Goal: Task Accomplishment & Management: Use online tool/utility

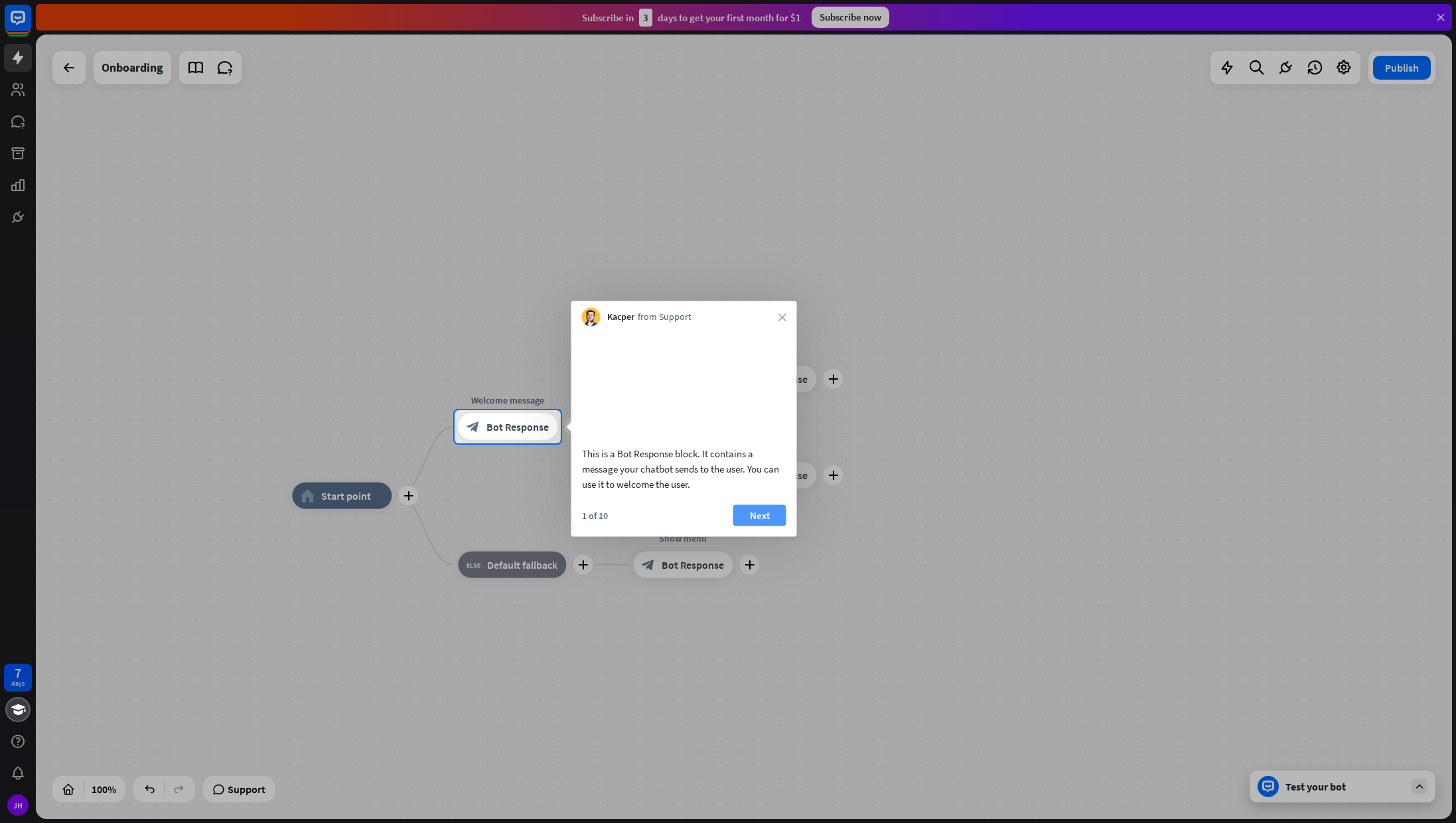
click at [763, 525] on button "Next" at bounding box center [760, 515] width 53 height 21
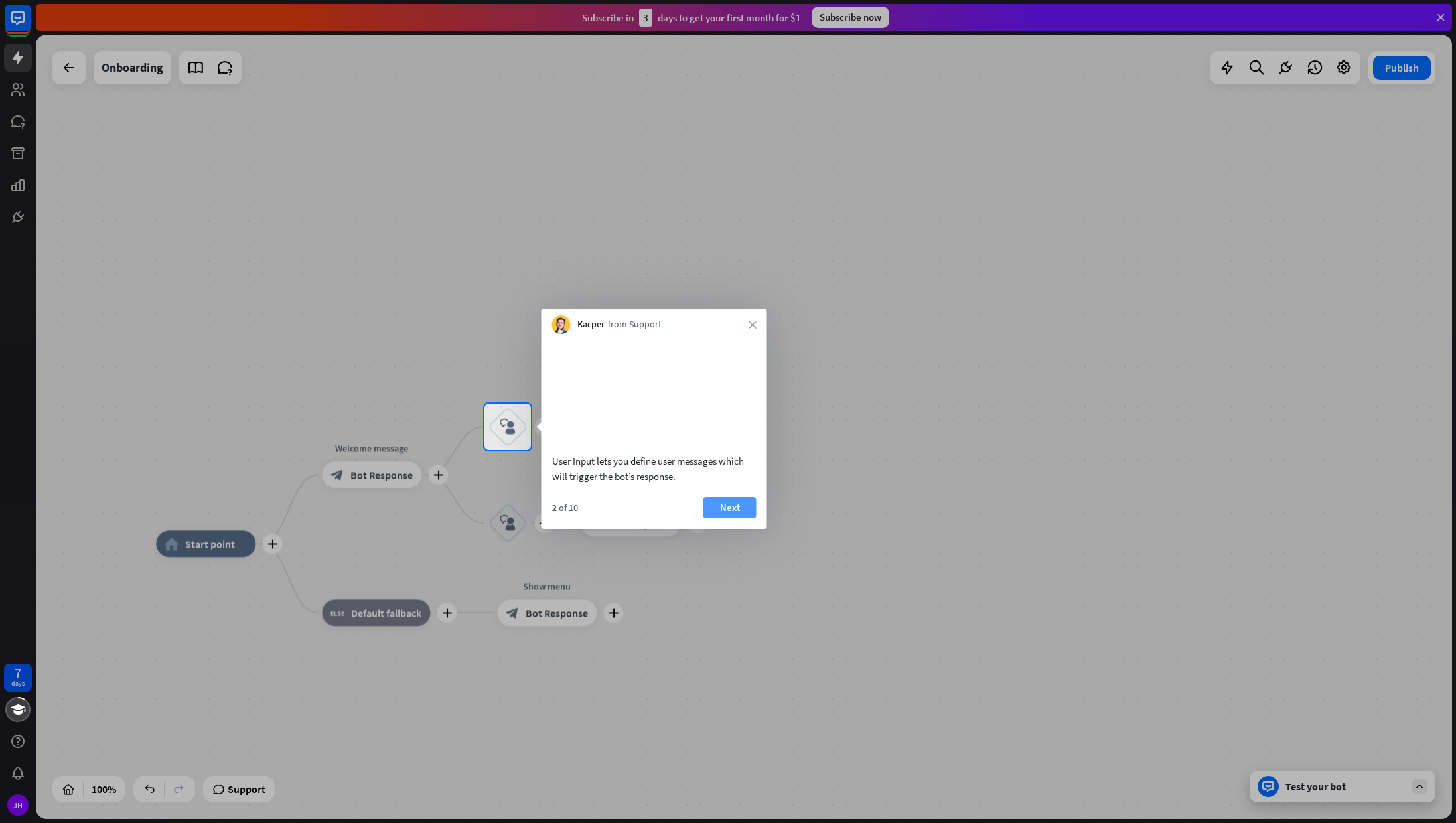
click at [736, 518] on button "Next" at bounding box center [729, 507] width 53 height 21
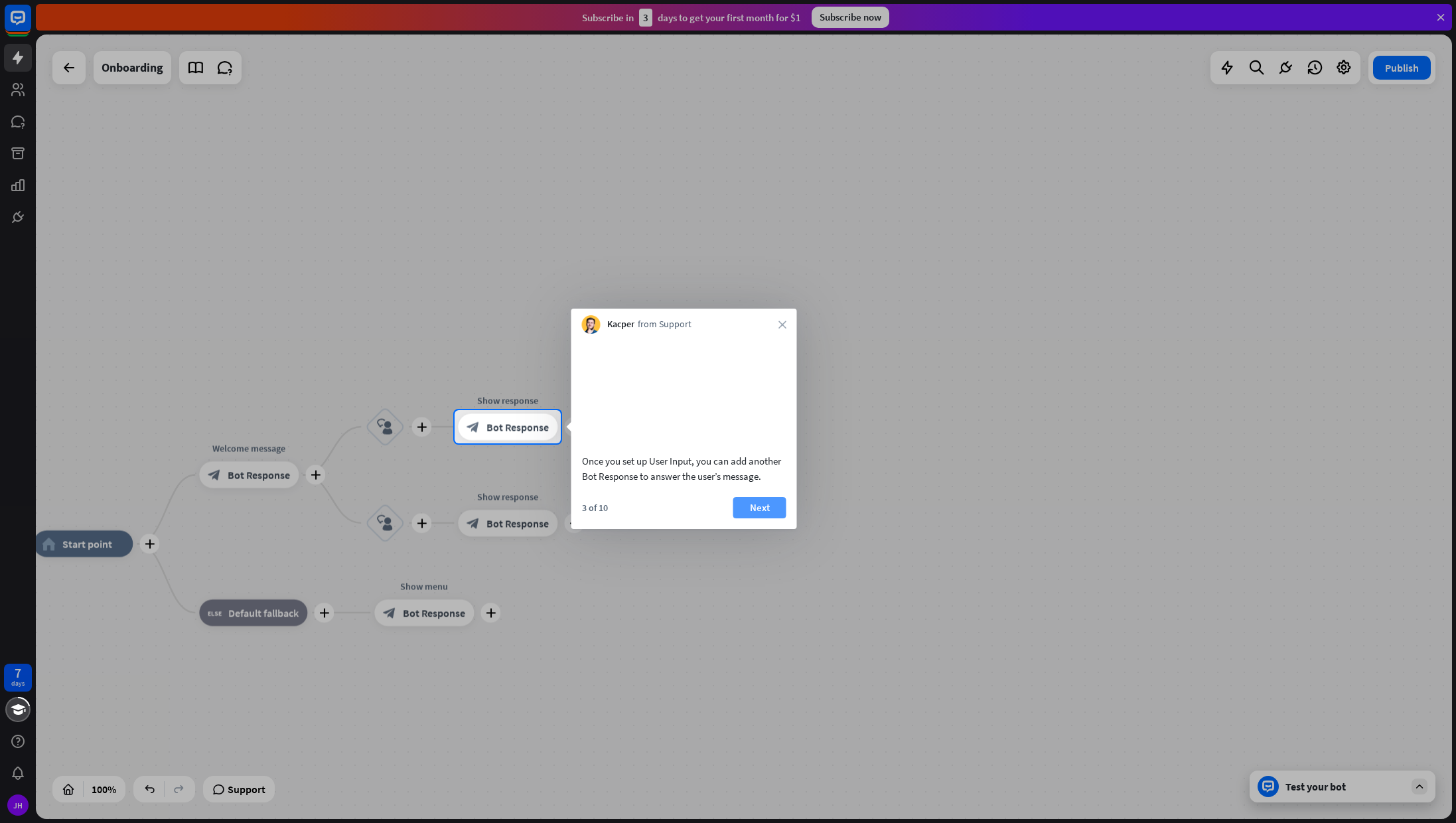
click at [751, 518] on button "Next" at bounding box center [760, 507] width 53 height 21
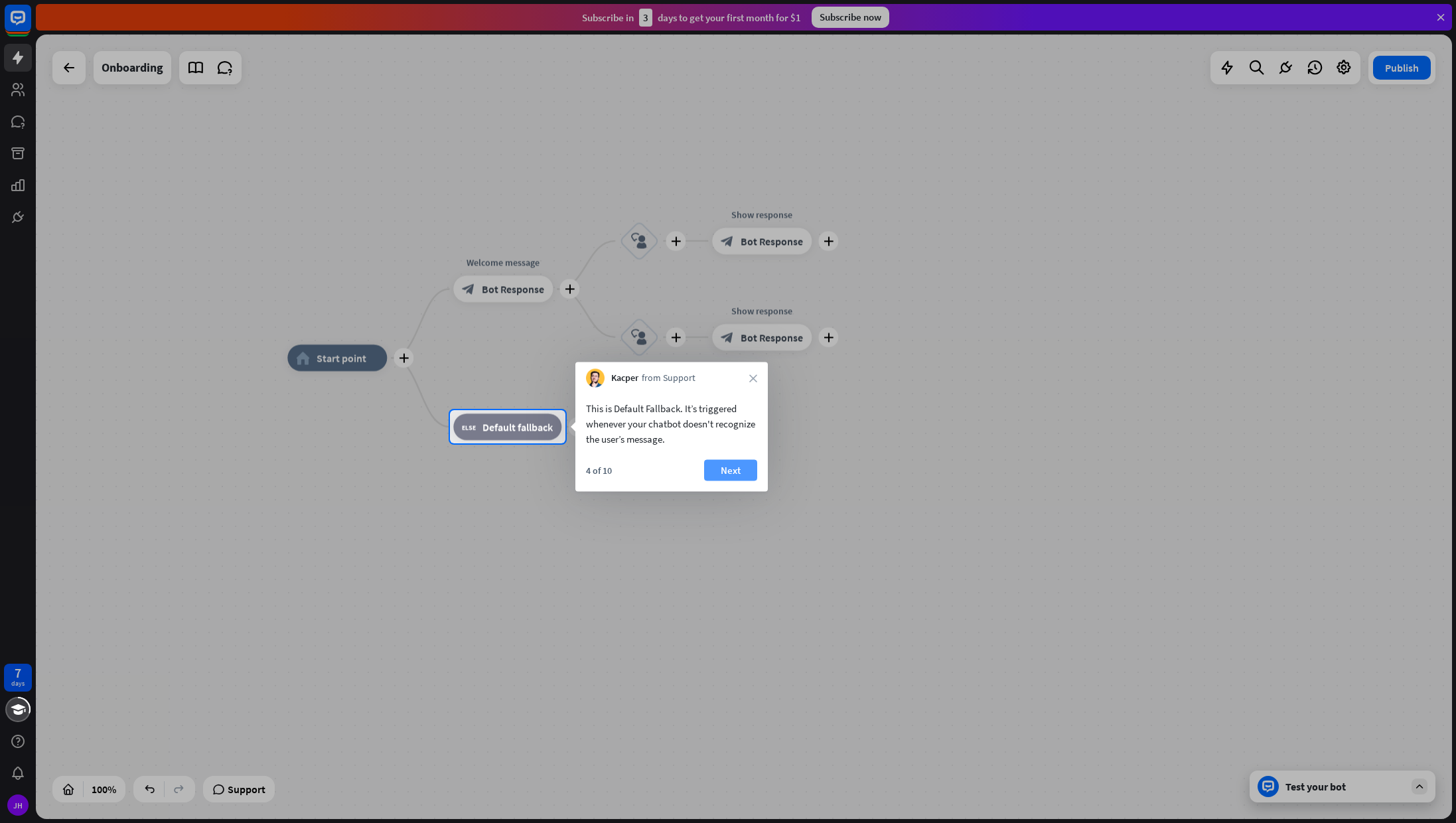
click at [731, 474] on button "Next" at bounding box center [730, 470] width 53 height 21
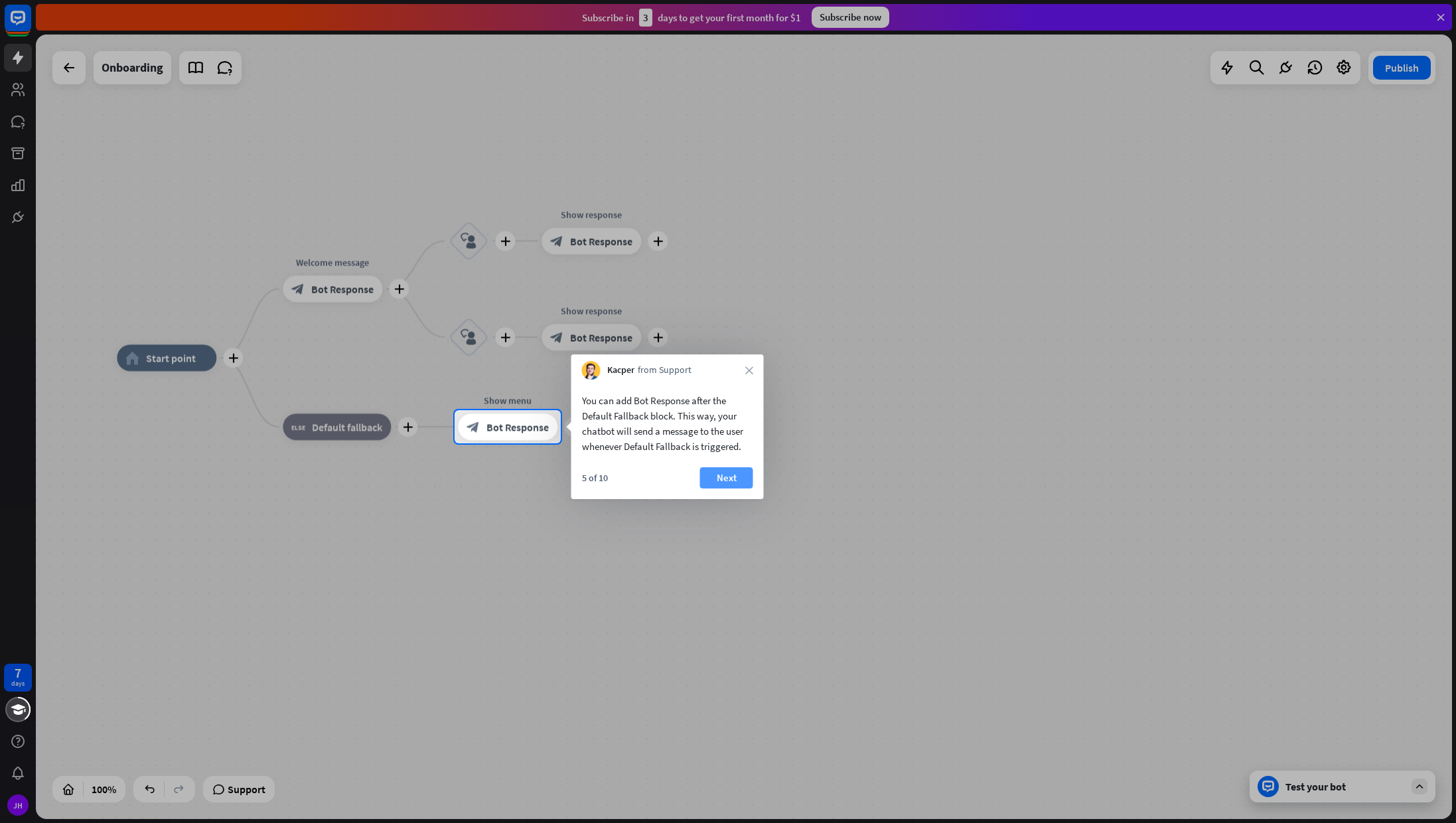
click at [729, 475] on button "Next" at bounding box center [727, 478] width 53 height 21
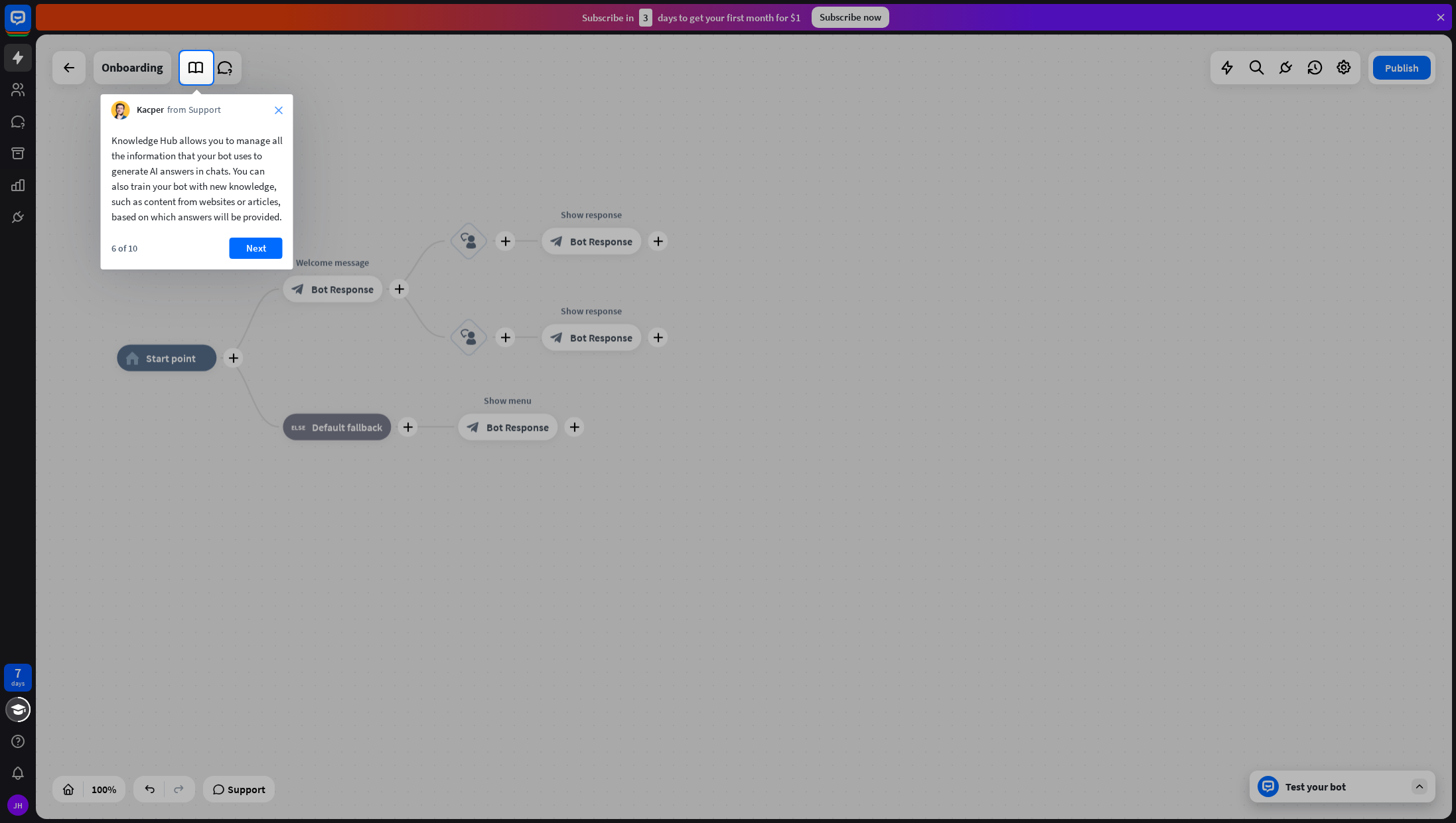
click at [277, 110] on icon "close" at bounding box center [279, 110] width 8 height 8
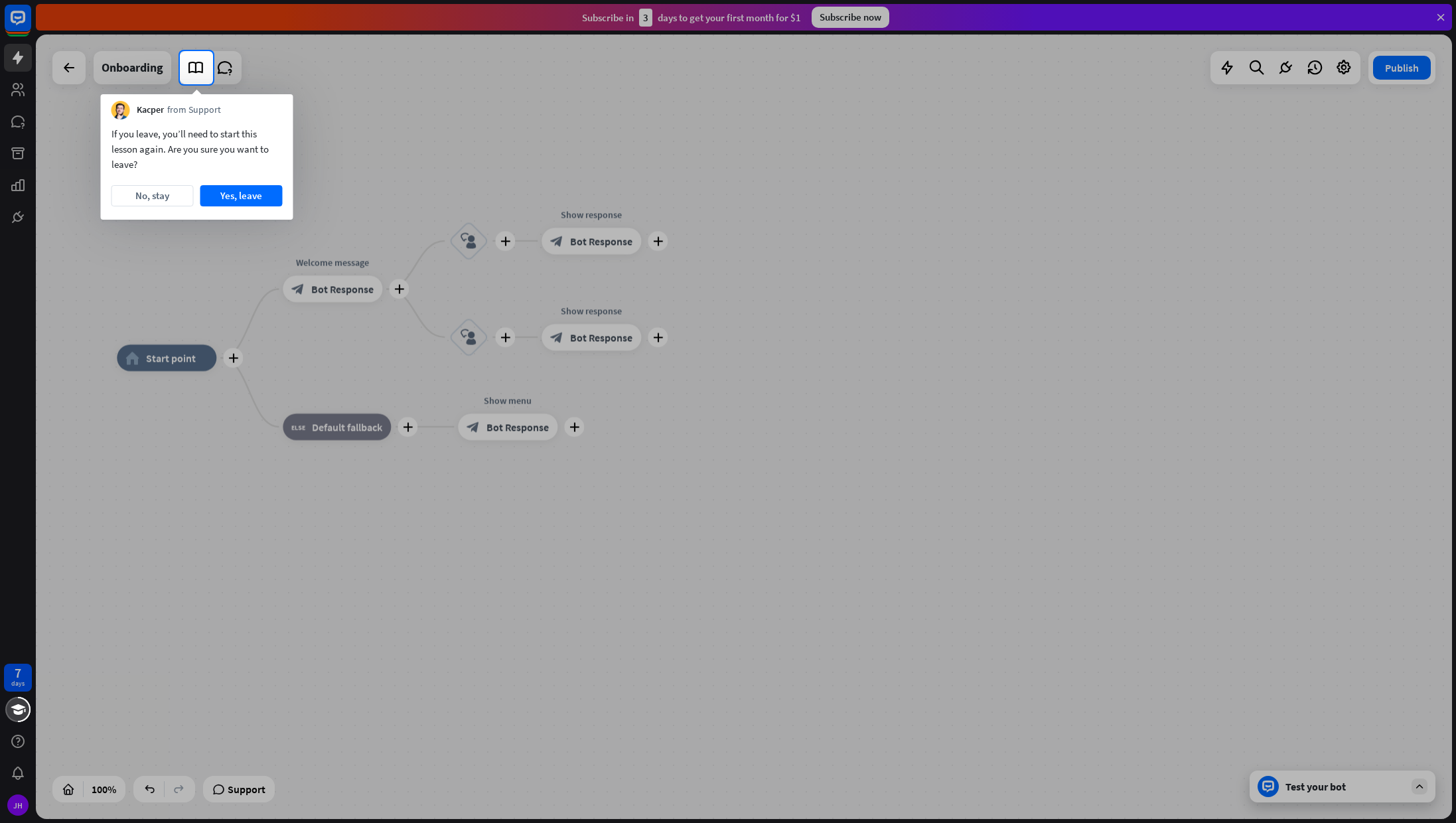
click at [133, 67] on div at bounding box center [90, 67] width 180 height 33
click at [64, 70] on div at bounding box center [90, 67] width 180 height 33
click at [1362, 790] on div at bounding box center [728, 454] width 1456 height 738
click at [387, 120] on div at bounding box center [728, 454] width 1456 height 738
click at [239, 195] on button "Yes, leave" at bounding box center [242, 196] width 82 height 21
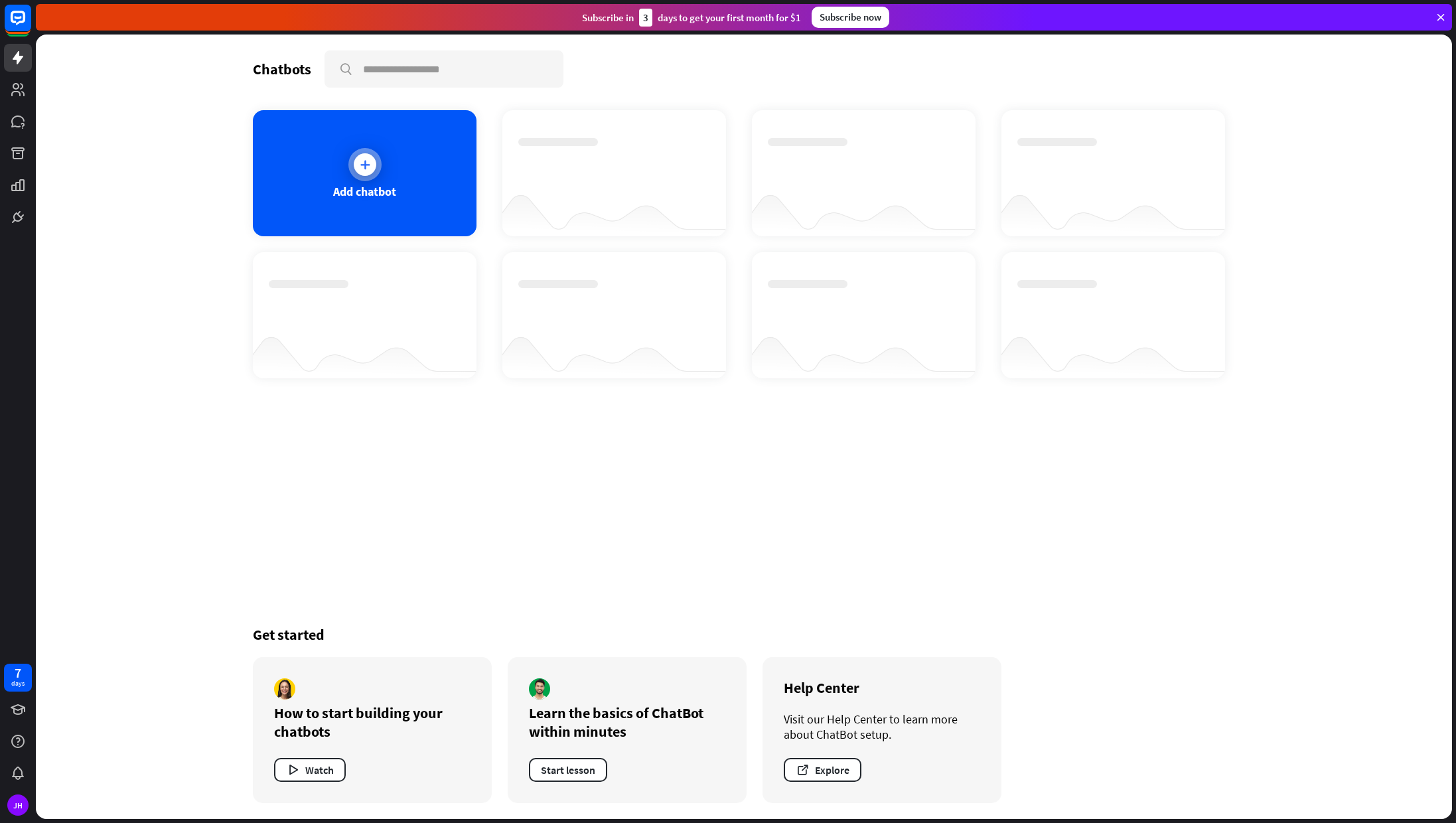
click at [363, 167] on icon at bounding box center [365, 165] width 14 height 14
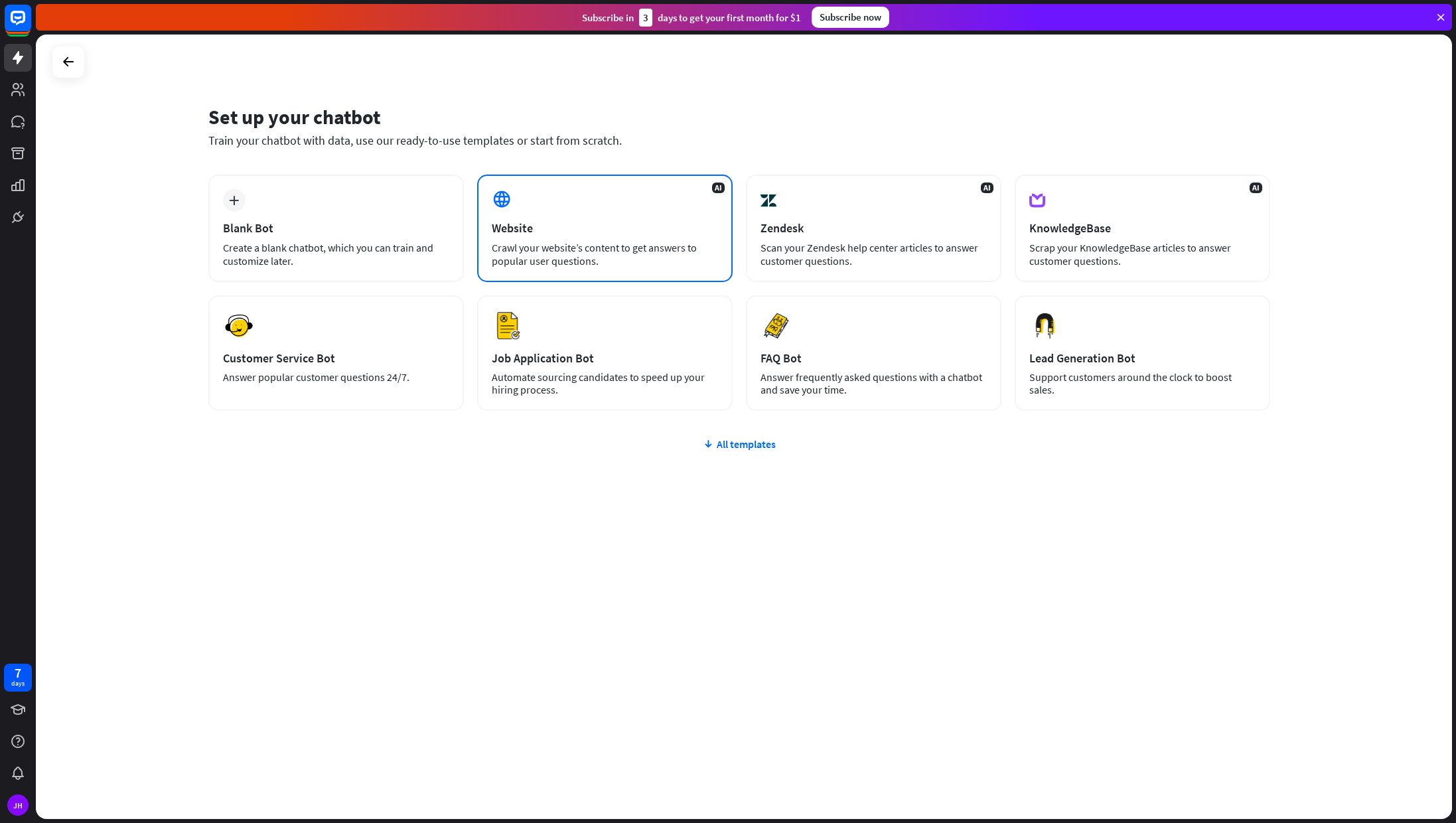
click at [583, 237] on div "AI Website Crawl your website’s content to get answers to popular user question…" at bounding box center [605, 228] width 255 height 107
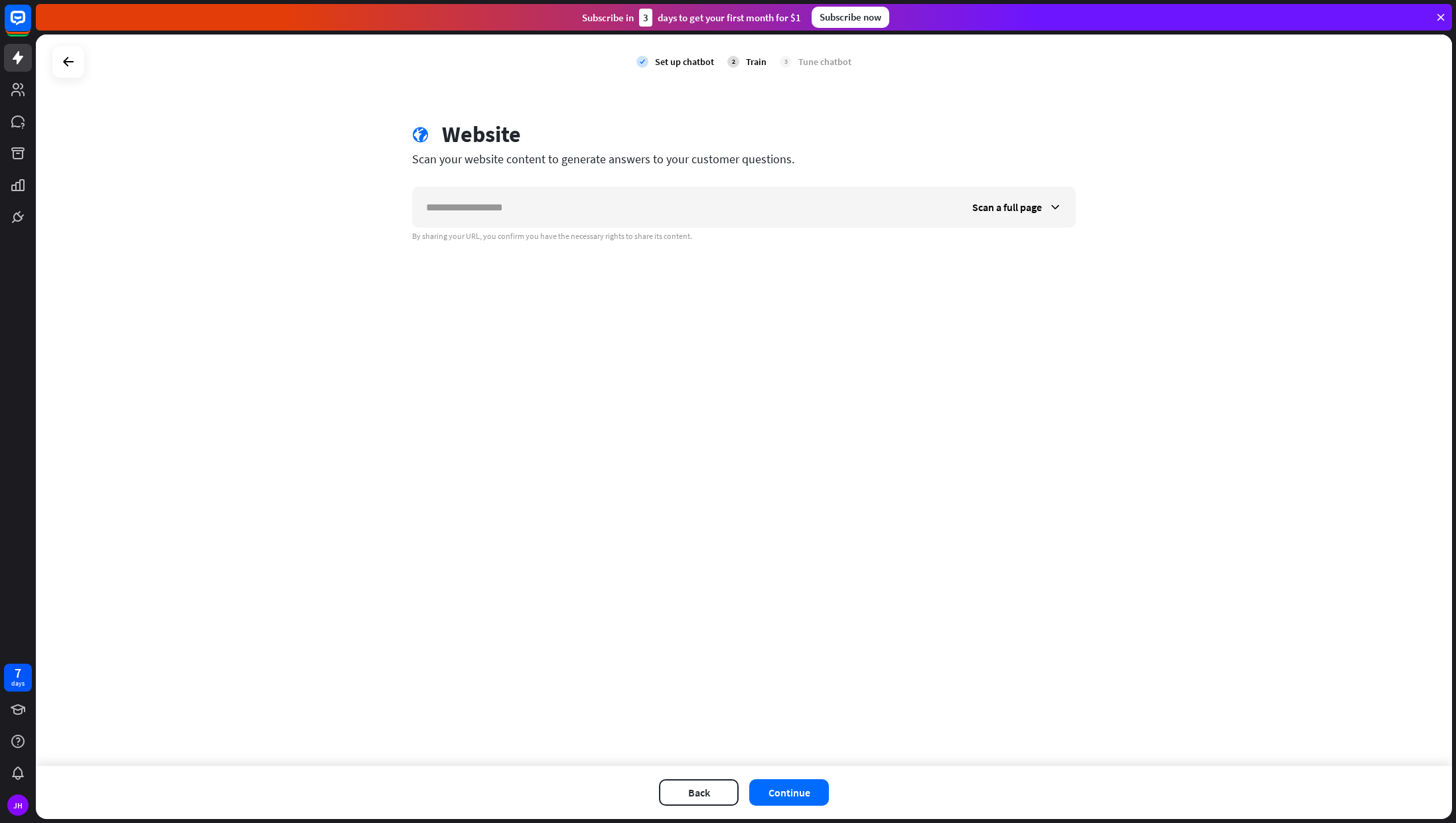
click at [248, 286] on div "check Set up chatbot 2 Train 3 Tune chatbot globe Website Scan your website con…" at bounding box center [744, 399] width 1416 height 731
click at [69, 65] on icon at bounding box center [68, 61] width 16 height 16
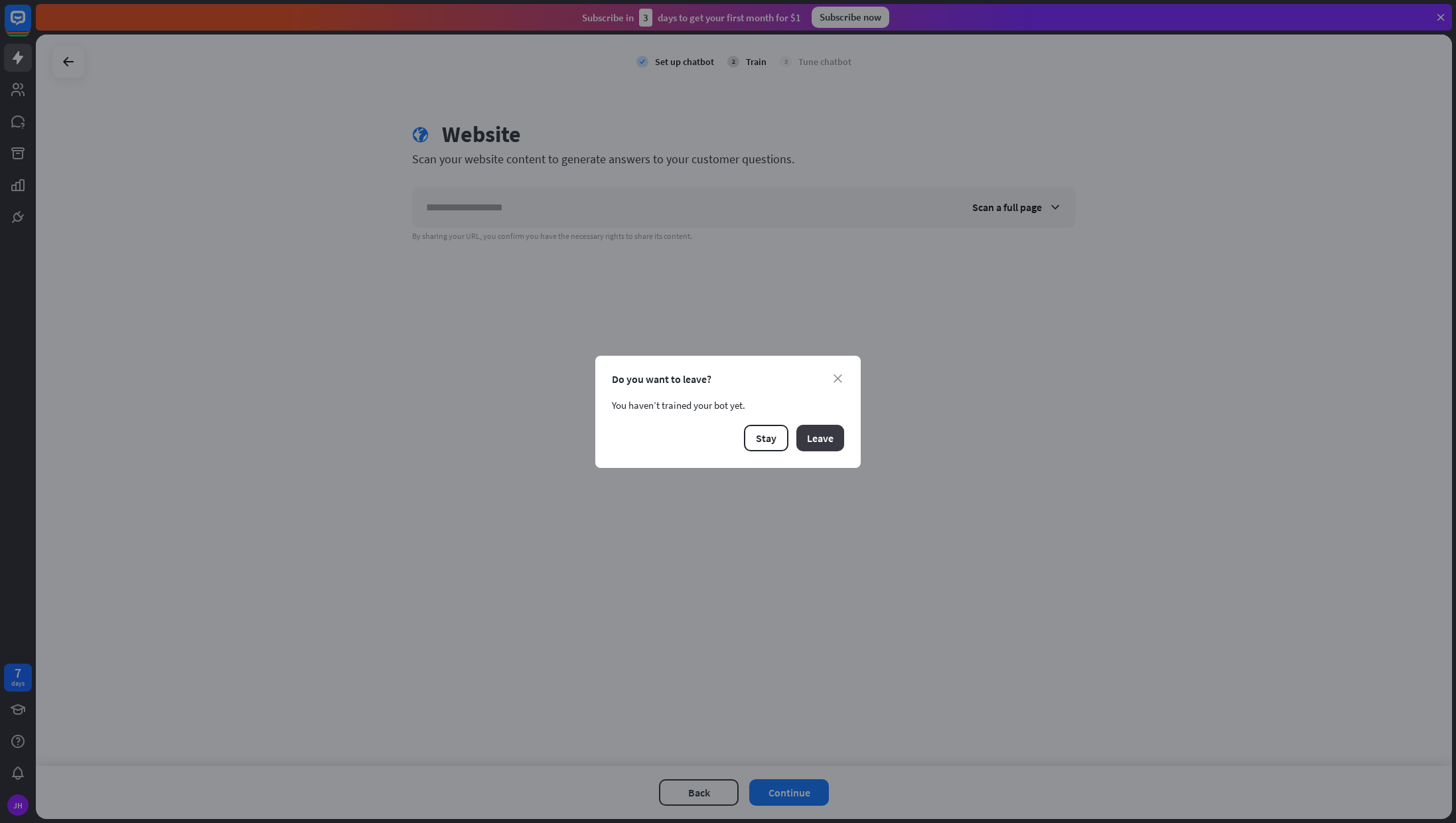
click at [817, 439] on button "Leave" at bounding box center [819, 437] width 48 height 26
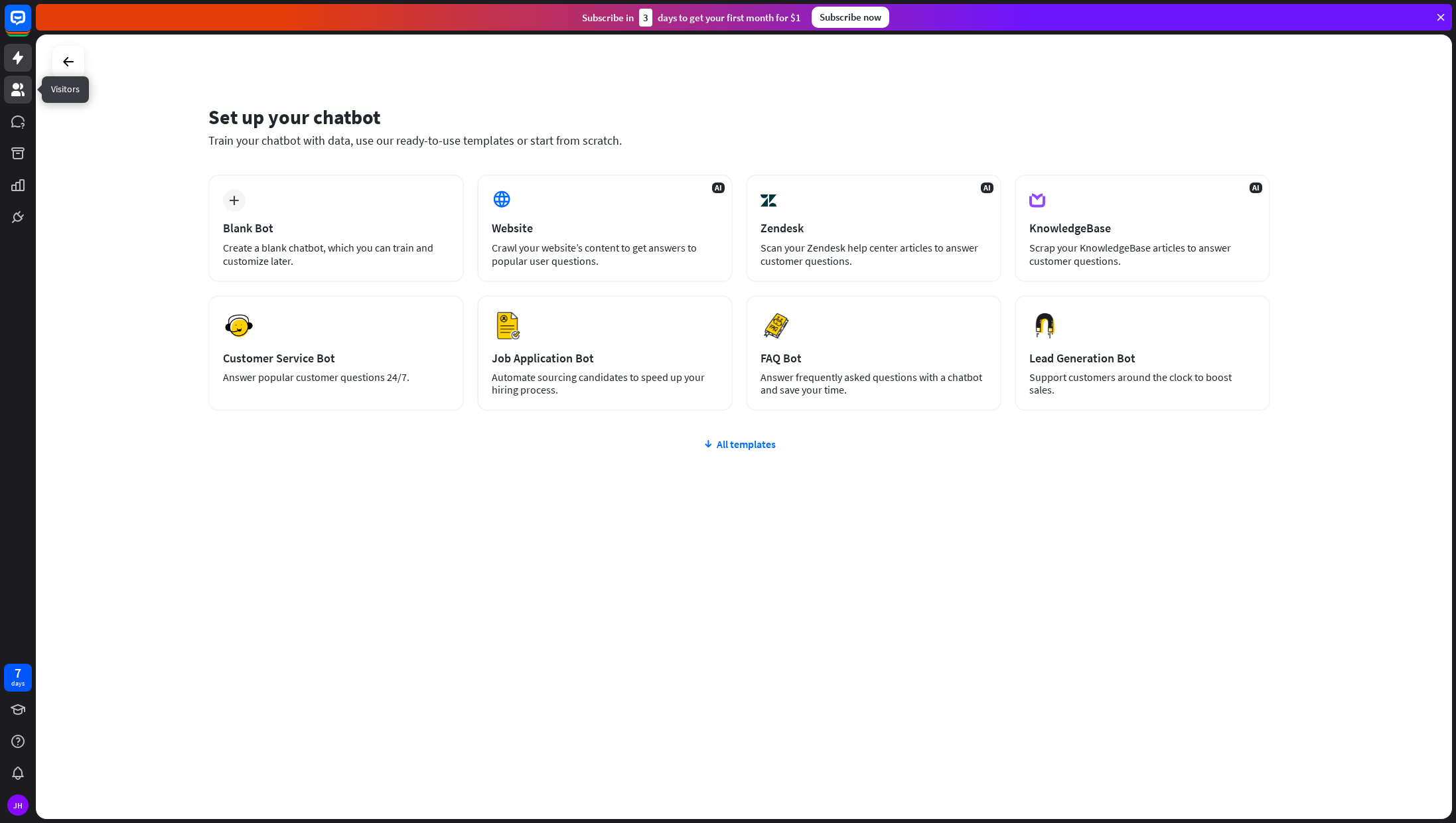
click at [21, 87] on icon at bounding box center [19, 90] width 14 height 14
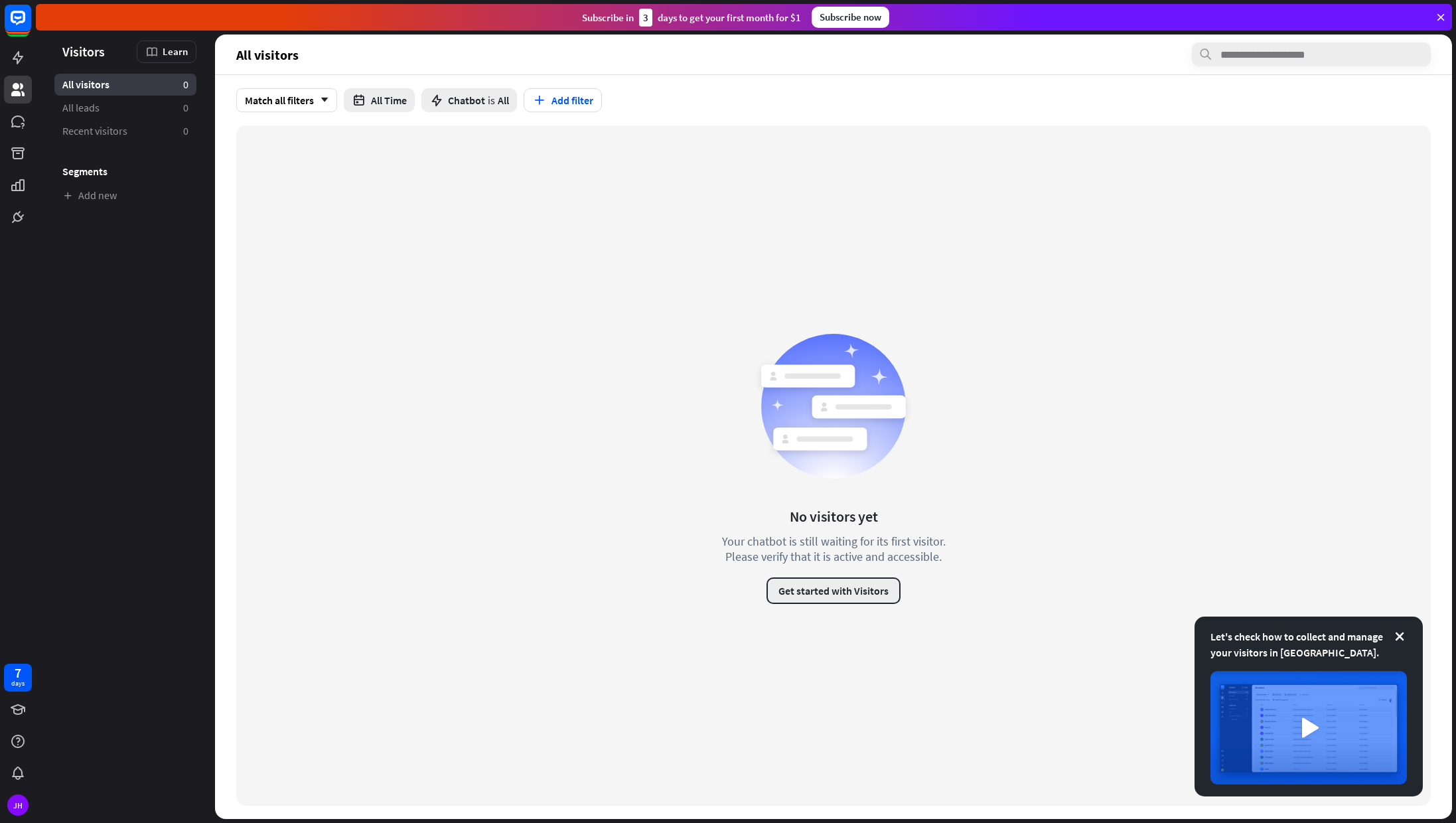
click at [831, 592] on button "Get started with Visitors" at bounding box center [834, 590] width 134 height 26
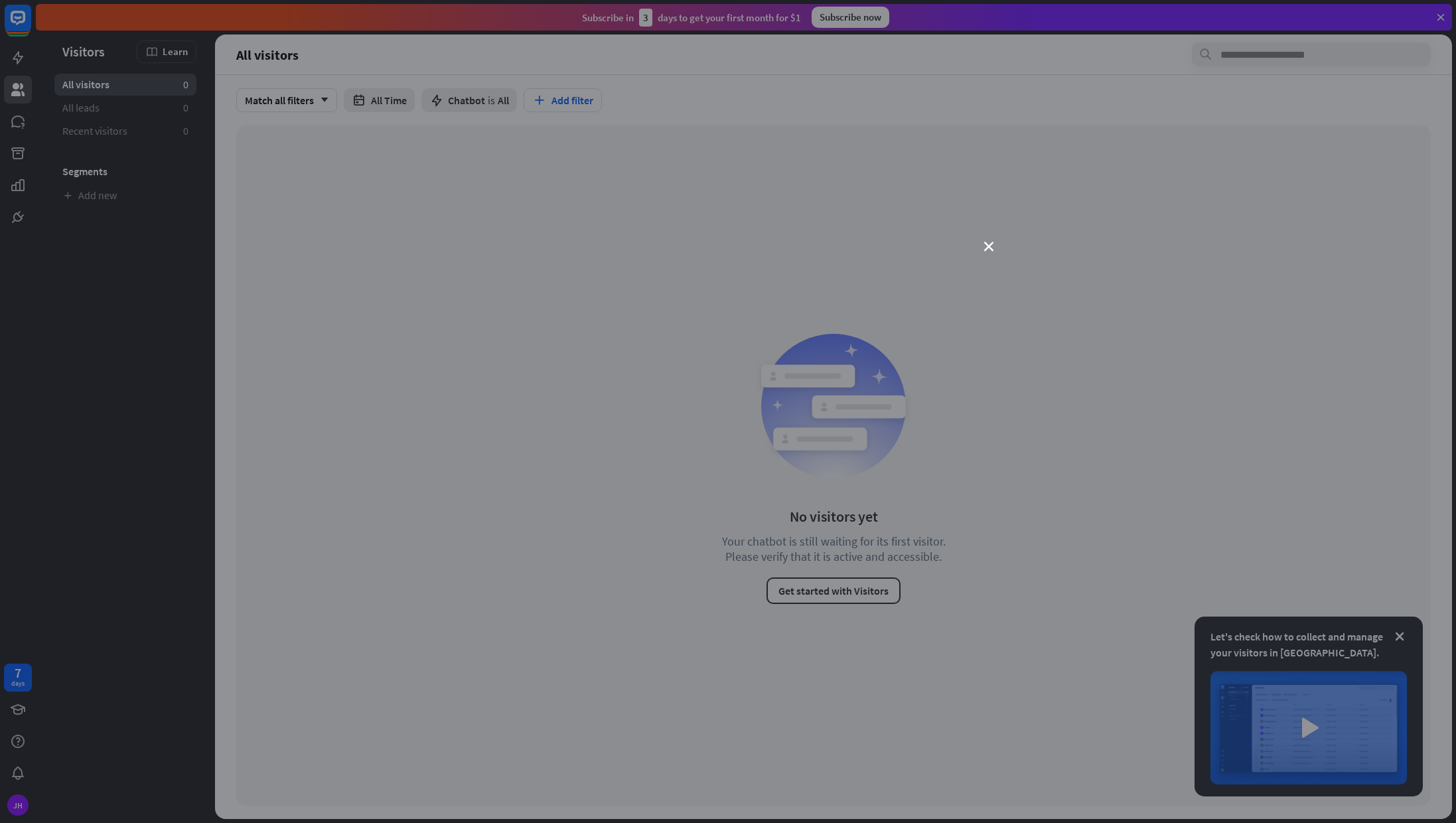
click at [73, 52] on div "close" at bounding box center [728, 411] width 1456 height 823
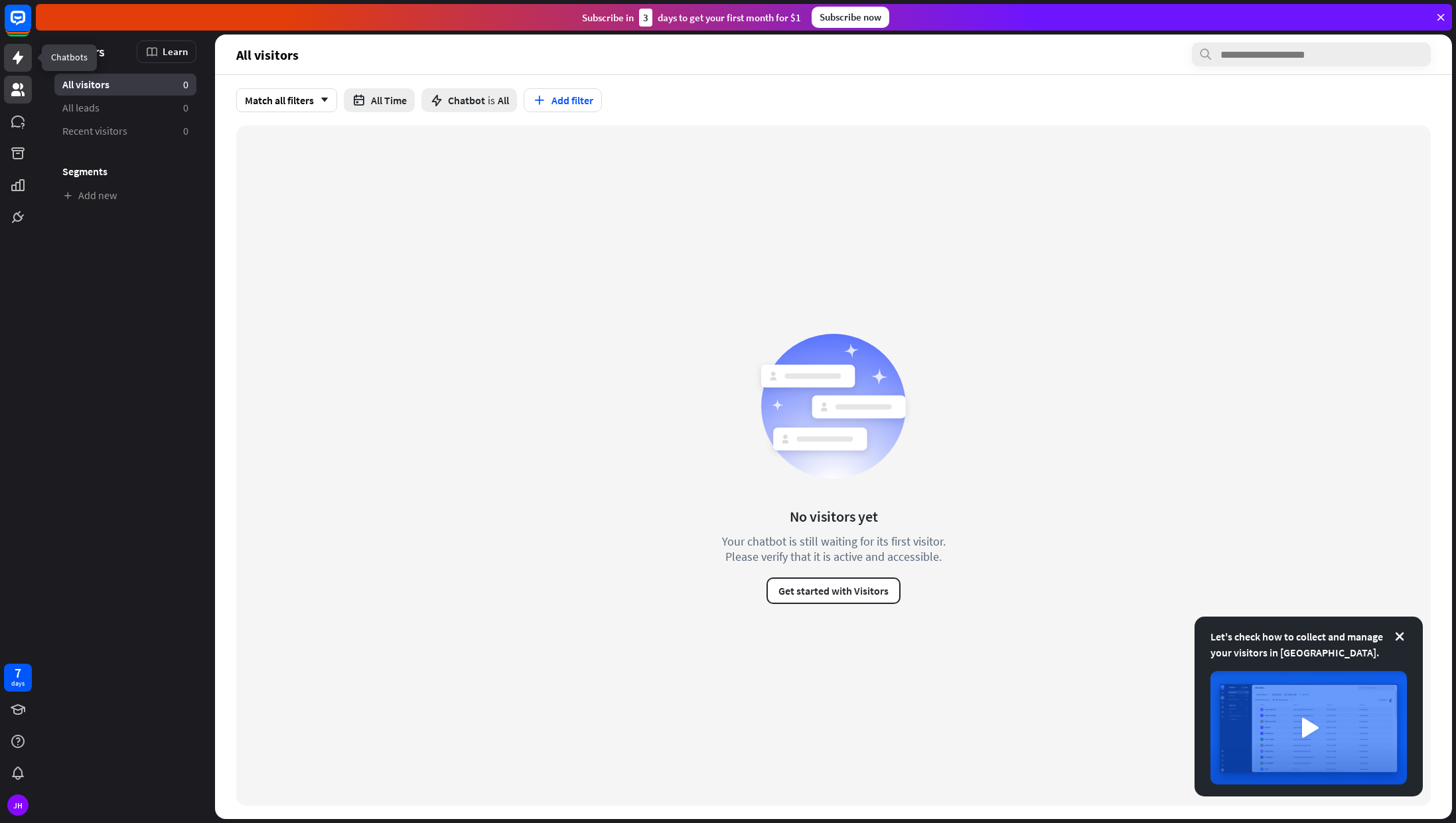
click at [14, 59] on icon at bounding box center [18, 57] width 11 height 14
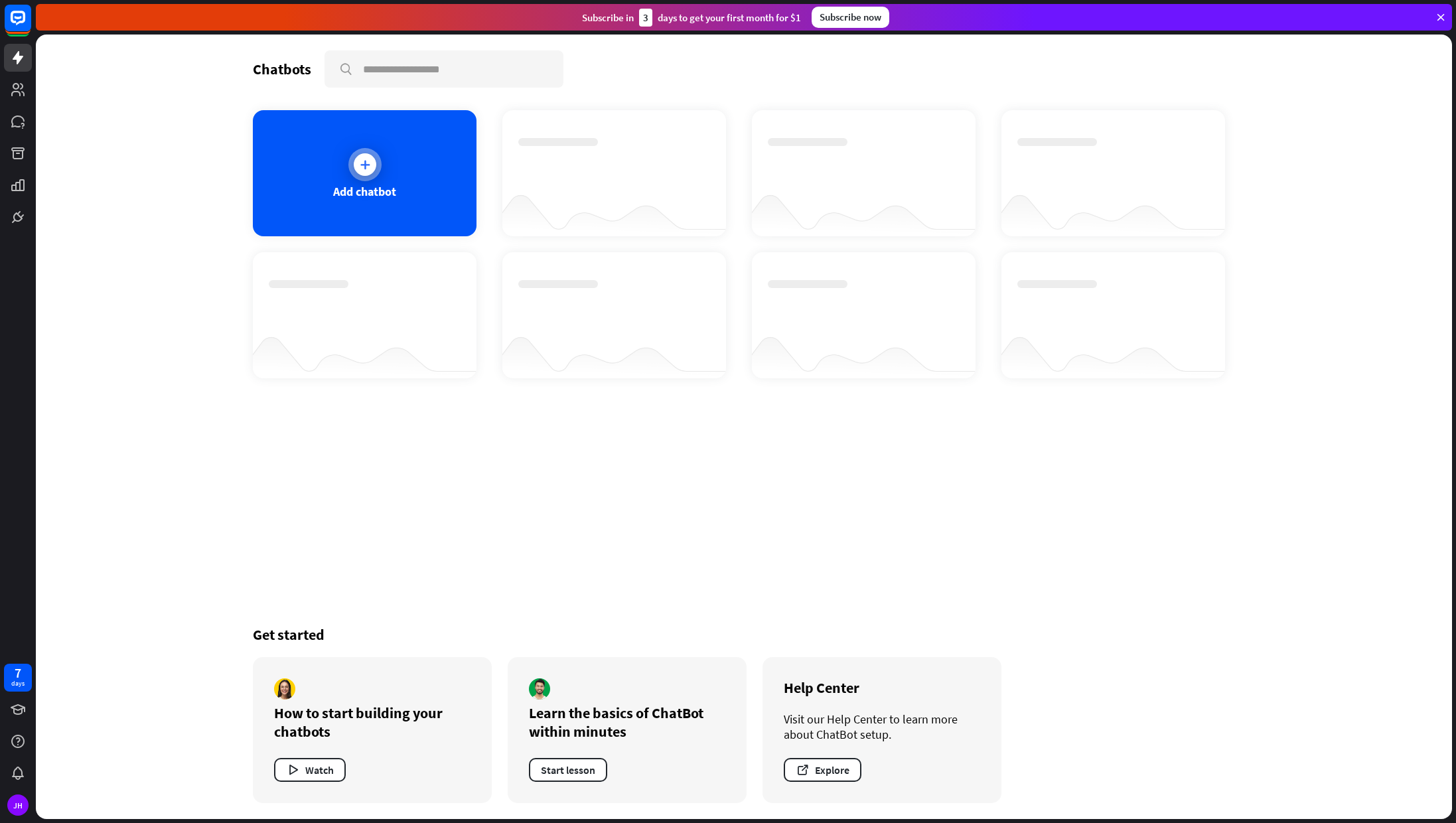
click at [370, 162] on icon at bounding box center [365, 165] width 14 height 14
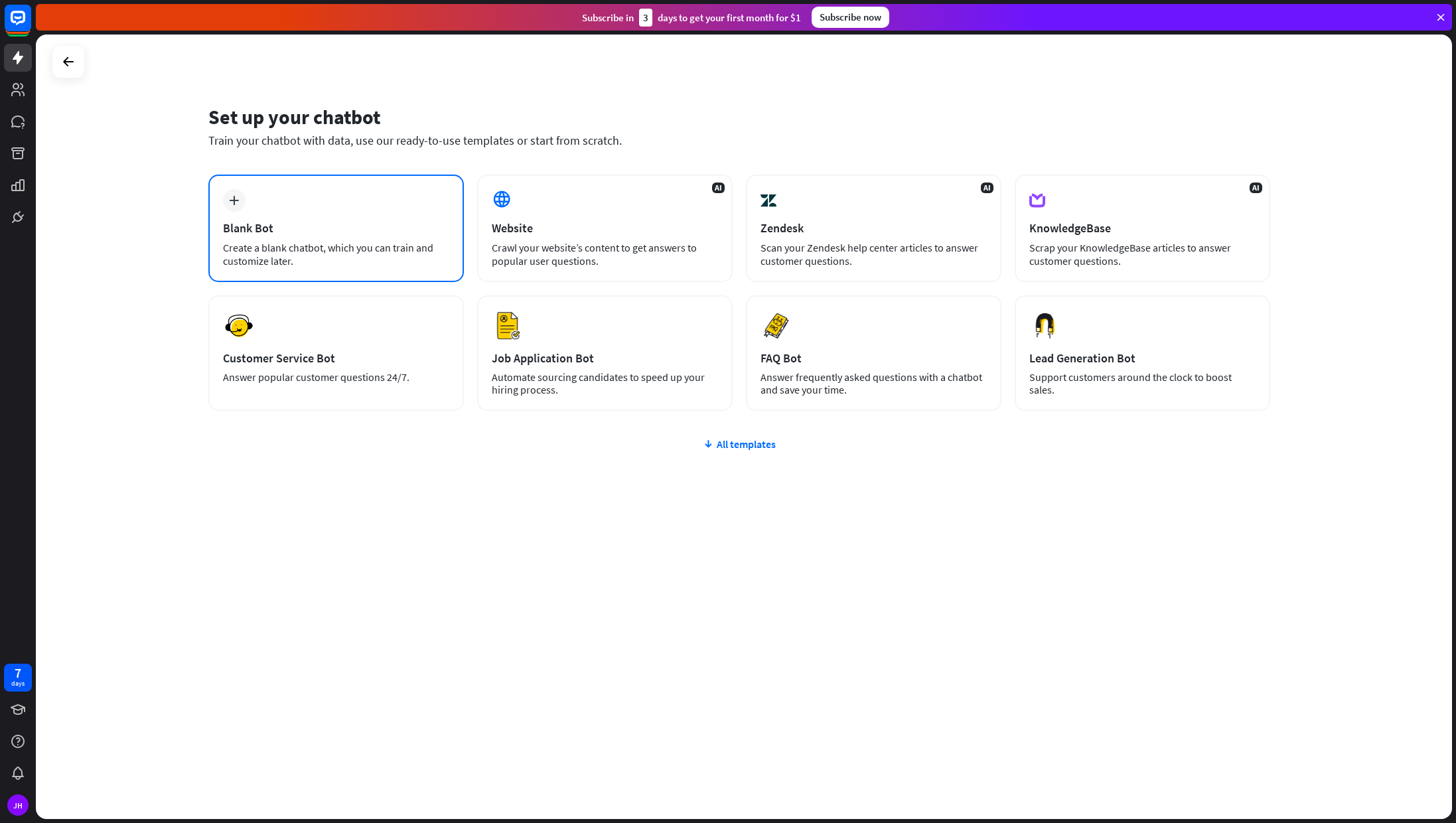
click at [327, 214] on div "plus Blank Bot Create a blank chatbot, which you can train and customize later." at bounding box center [336, 228] width 255 height 107
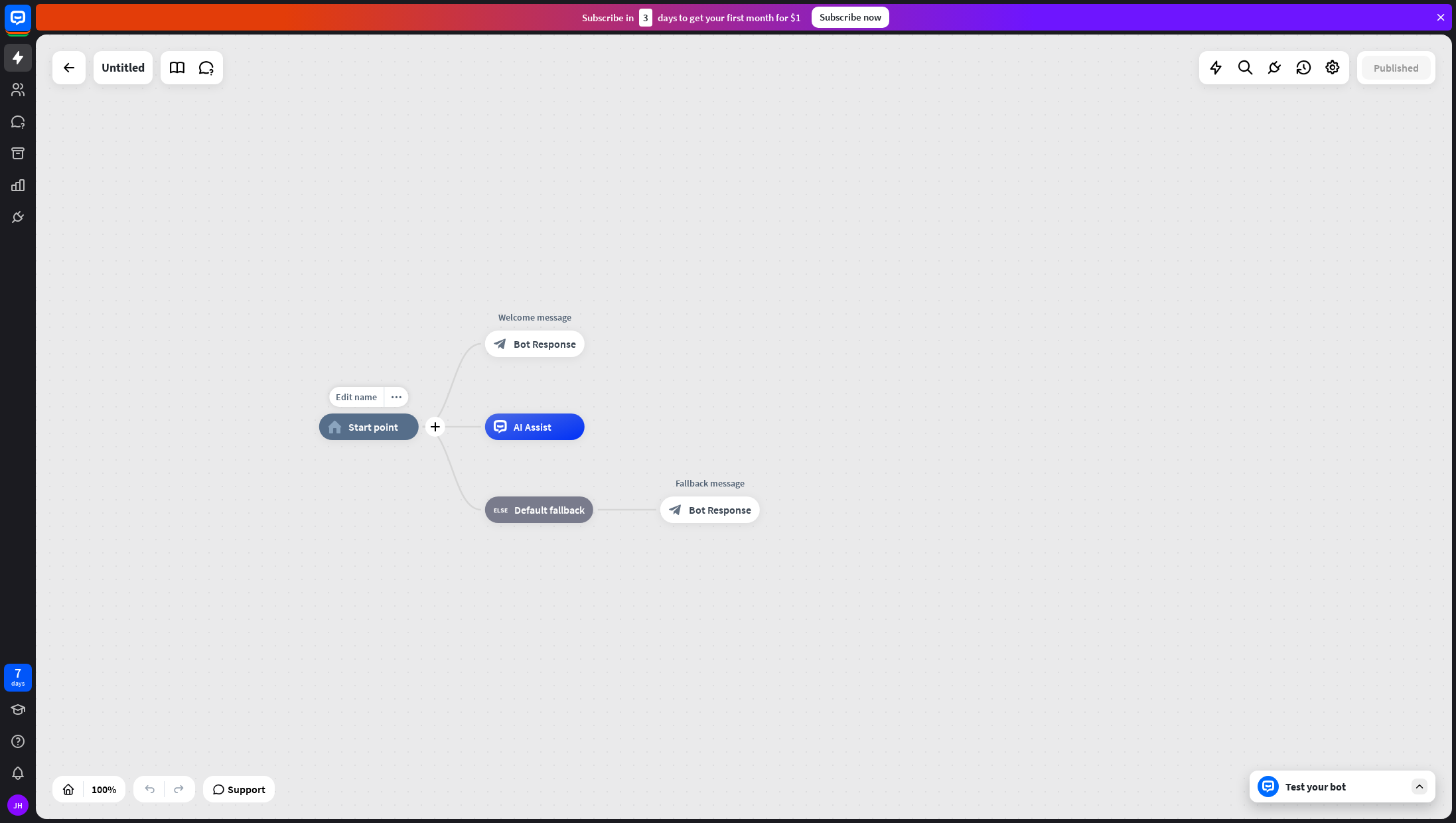
click at [353, 424] on span "Start point" at bounding box center [373, 427] width 50 height 14
click at [205, 253] on div "home_2 Start point Welcome message block_bot_response Bot Response AI Assist bl…" at bounding box center [744, 426] width 1416 height 784
